Goal: Check status: Check status

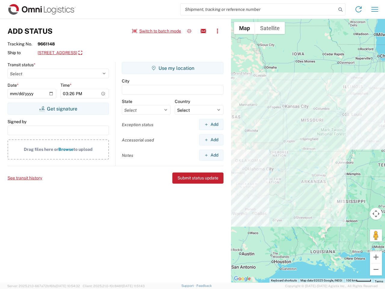
click at [258, 9] on input "search" at bounding box center [259, 9] width 156 height 11
click at [341, 10] on icon at bounding box center [340, 9] width 8 height 8
click at [359, 9] on icon at bounding box center [359, 10] width 10 height 10
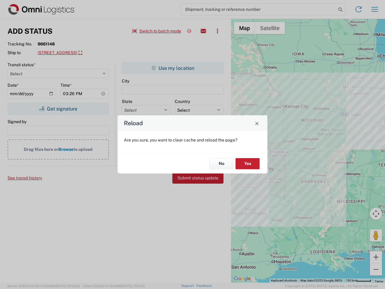
click at [375, 9] on div "Reload Are you sure, you want to clear cache and reload the page? No Yes" at bounding box center [192, 144] width 385 height 289
click at [157, 31] on div "Reload Are you sure, you want to clear cache and reload the page? No Yes" at bounding box center [192, 144] width 385 height 289
click at [189, 31] on div "Reload Are you sure, you want to clear cache and reload the page? No Yes" at bounding box center [192, 144] width 385 height 289
click at [203, 31] on div "Reload Are you sure, you want to clear cache and reload the page? No Yes" at bounding box center [192, 144] width 385 height 289
click at [218, 31] on div "Reload Are you sure, you want to clear cache and reload the page? No Yes" at bounding box center [192, 144] width 385 height 289
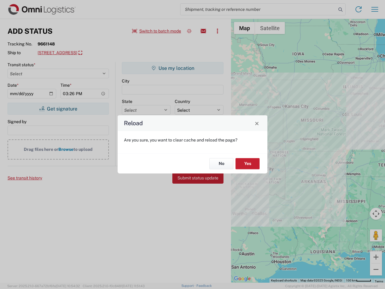
click at [71, 53] on div "Reload Are you sure, you want to clear cache and reload the page? No Yes" at bounding box center [192, 144] width 385 height 289
click at [58, 109] on div "Reload Are you sure, you want to clear cache and reload the page? No Yes" at bounding box center [192, 144] width 385 height 289
